Goal: Find specific page/section: Find specific page/section

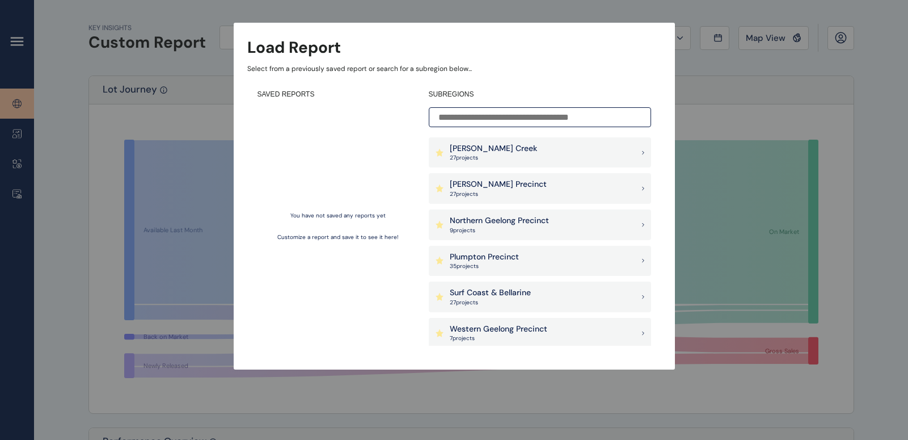
click at [489, 197] on p "27 project s" at bounding box center [498, 194] width 97 height 8
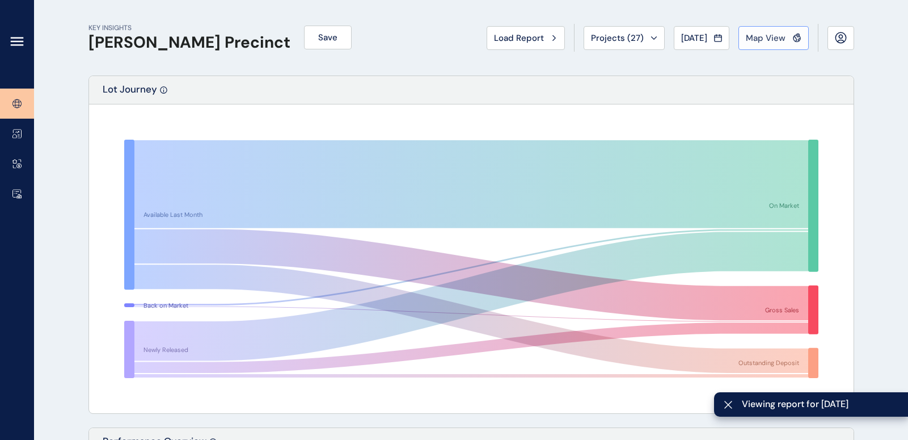
click at [760, 36] on span "Map View" at bounding box center [766, 37] width 40 height 11
